Goal: Transaction & Acquisition: Obtain resource

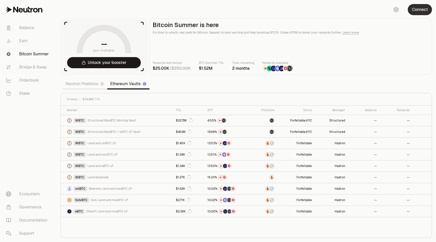
click at [420, 8] on button "Connect" at bounding box center [420, 9] width 24 height 11
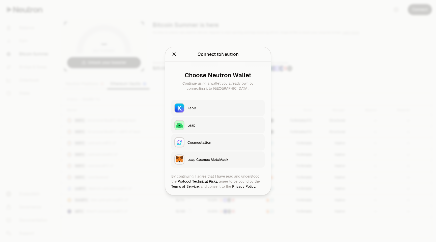
click at [196, 109] on div "Keplr" at bounding box center [224, 107] width 74 height 5
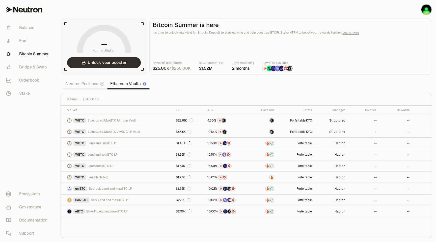
click at [119, 64] on button "Unlock your booster" at bounding box center [104, 62] width 74 height 11
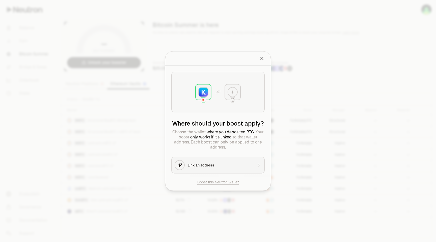
click at [263, 58] on icon "Close" at bounding box center [262, 59] width 6 height 6
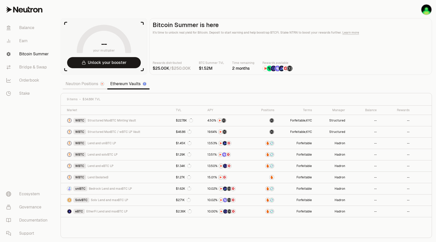
click at [87, 82] on link "Neutron Positions" at bounding box center [85, 84] width 45 height 10
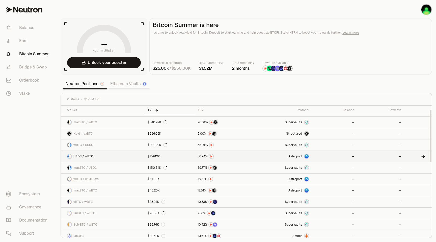
scroll to position [8, 0]
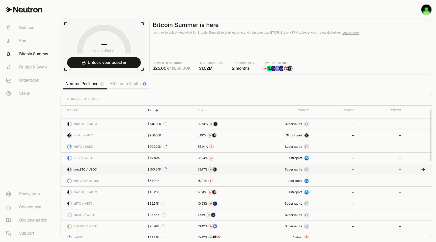
click at [86, 170] on span "maxBTC / USDC" at bounding box center [84, 169] width 23 height 4
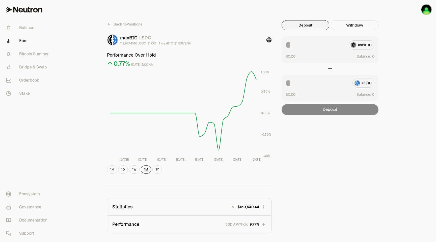
click at [313, 24] on button "Deposit" at bounding box center [306, 25] width 48 height 10
click at [291, 41] on input at bounding box center [315, 44] width 59 height 9
click at [123, 25] on span "Back to Positions" at bounding box center [128, 24] width 29 height 5
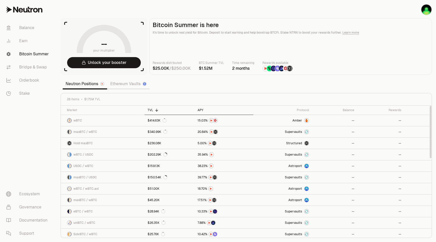
click at [201, 111] on div "APY" at bounding box center [224, 110] width 53 height 4
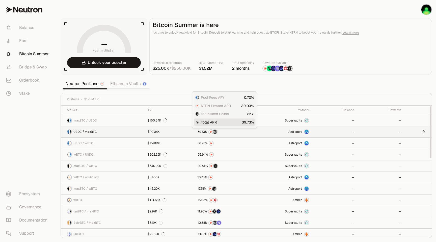
click at [215, 133] on img at bounding box center [215, 132] width 4 height 4
